Goal: Transaction & Acquisition: Purchase product/service

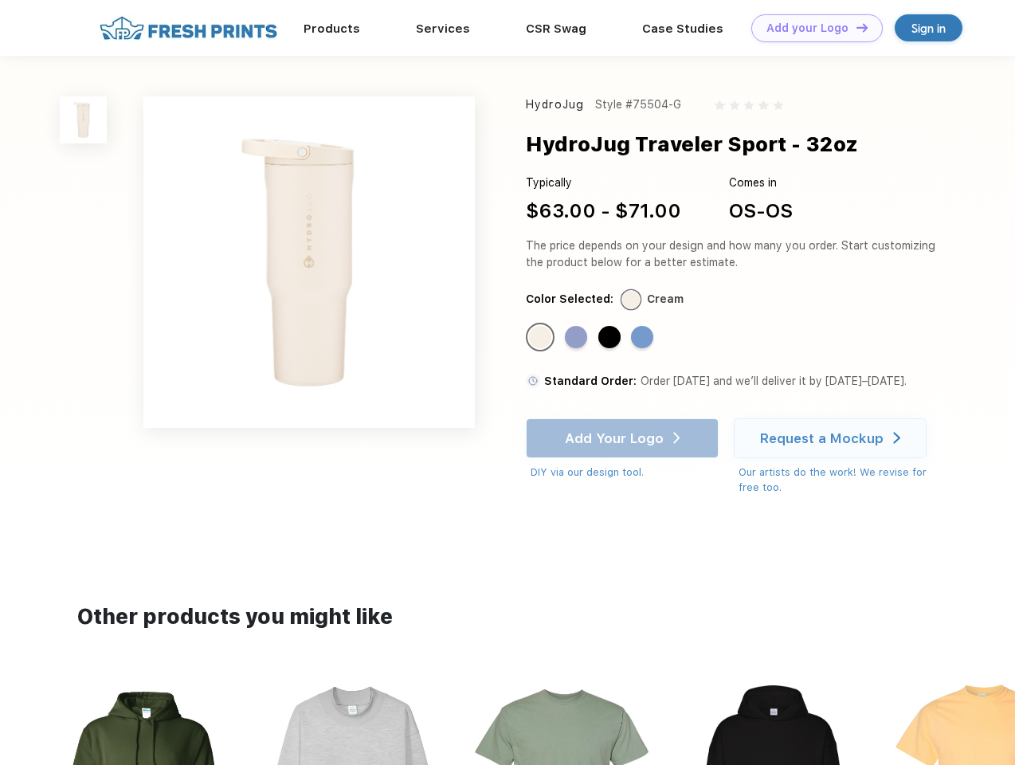
click at [811, 28] on link "Add your Logo Design Tool" at bounding box center [816, 28] width 131 height 28
click at [0, 0] on div "Design Tool" at bounding box center [0, 0] width 0 height 0
click at [855, 27] on link "Add your Logo Design Tool" at bounding box center [816, 28] width 131 height 28
click at [84, 119] on img at bounding box center [83, 119] width 47 height 47
click at [542, 338] on div "Standard Color" at bounding box center [540, 337] width 22 height 22
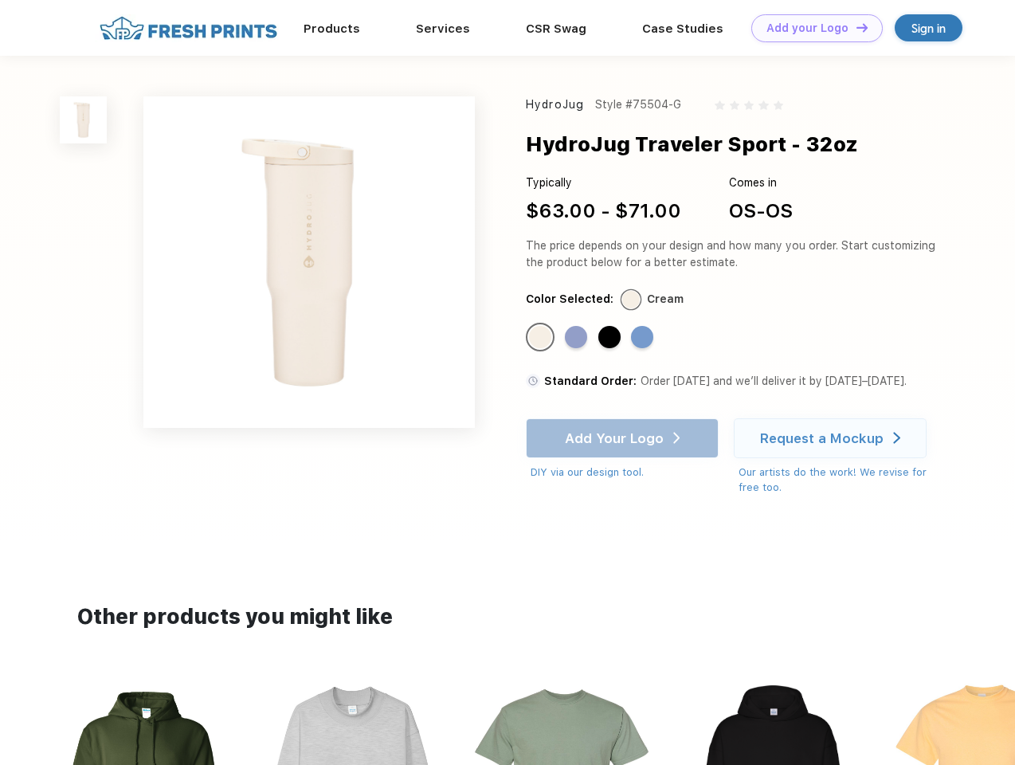
click at [577, 338] on div "Standard Color" at bounding box center [576, 337] width 22 height 22
click at [611, 338] on div "Standard Color" at bounding box center [609, 337] width 22 height 22
click at [644, 338] on div "Standard Color" at bounding box center [642, 337] width 22 height 22
click at [624, 438] on div "Add Your Logo DIY via our design tool. Ah shoot! This product isn't up in our d…" at bounding box center [622, 449] width 193 height 62
click at [832, 438] on div "Request a Mockup" at bounding box center [821, 438] width 123 height 16
